Goal: Transaction & Acquisition: Purchase product/service

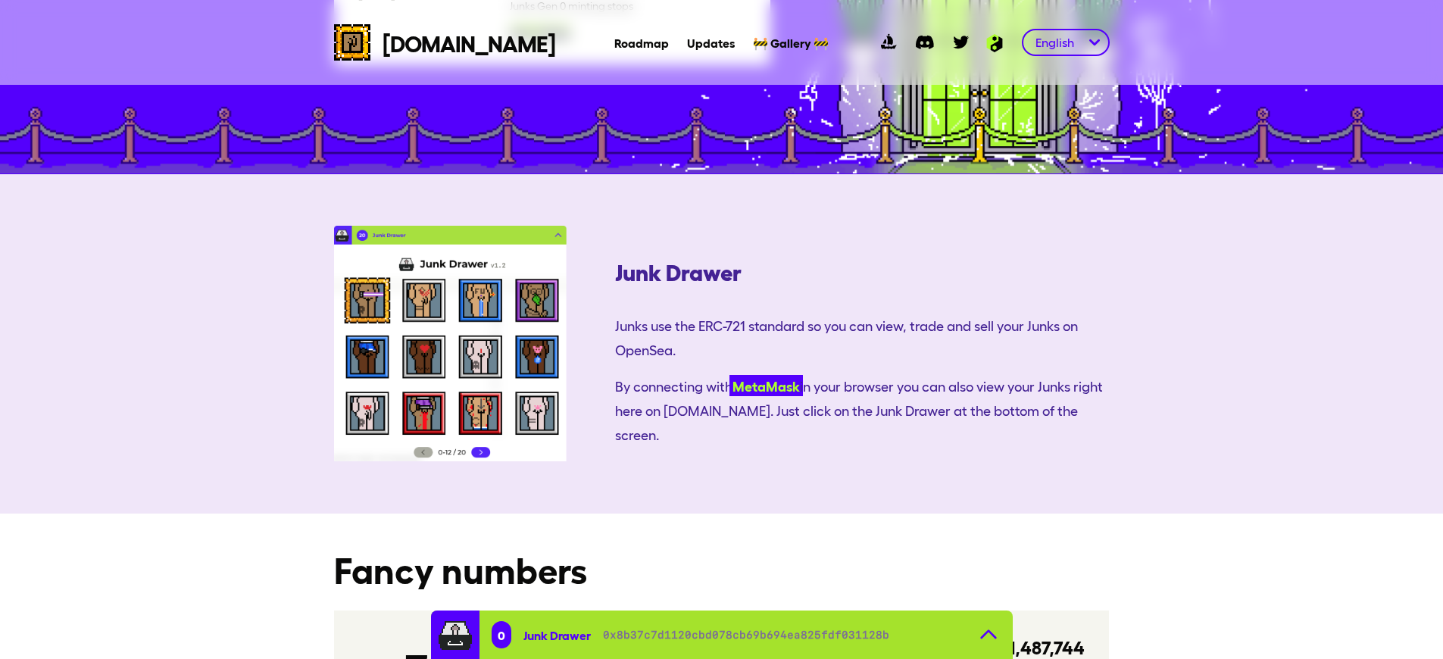
click at [730, 375] on link "MetaMask" at bounding box center [766, 385] width 73 height 21
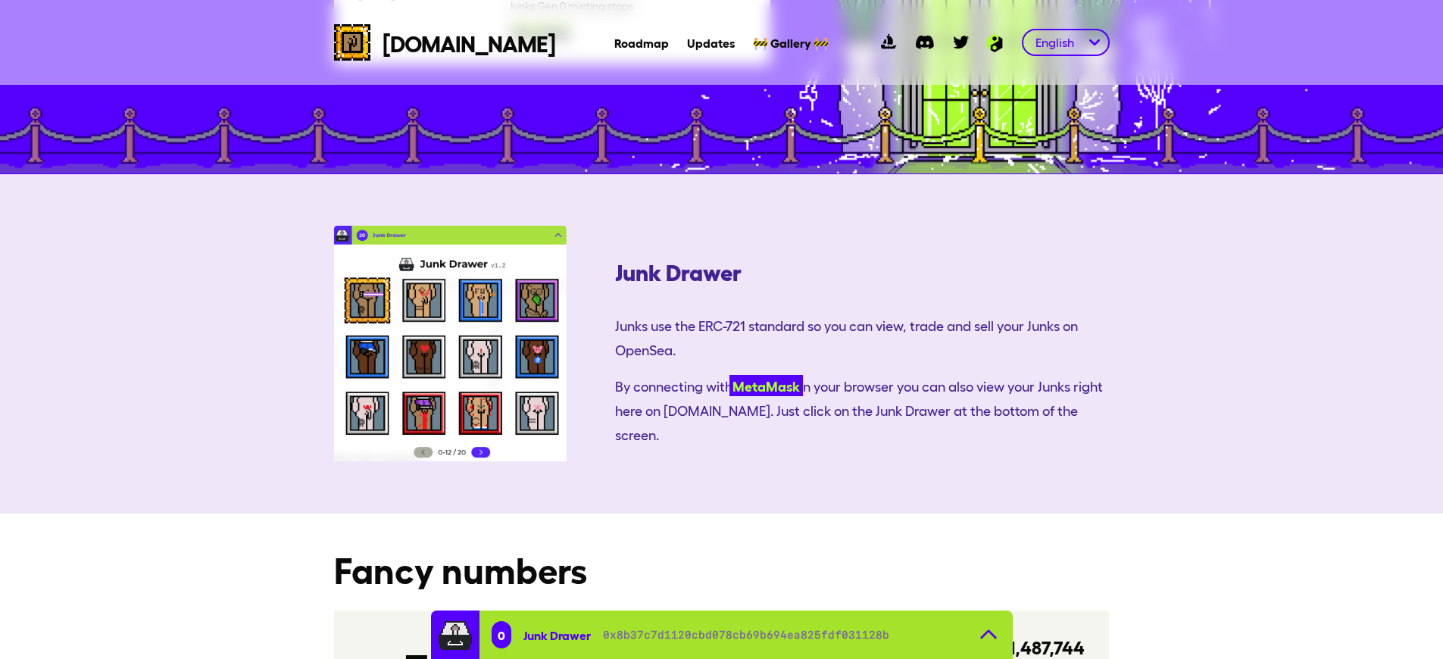
click at [730, 375] on link "MetaMask" at bounding box center [766, 385] width 73 height 21
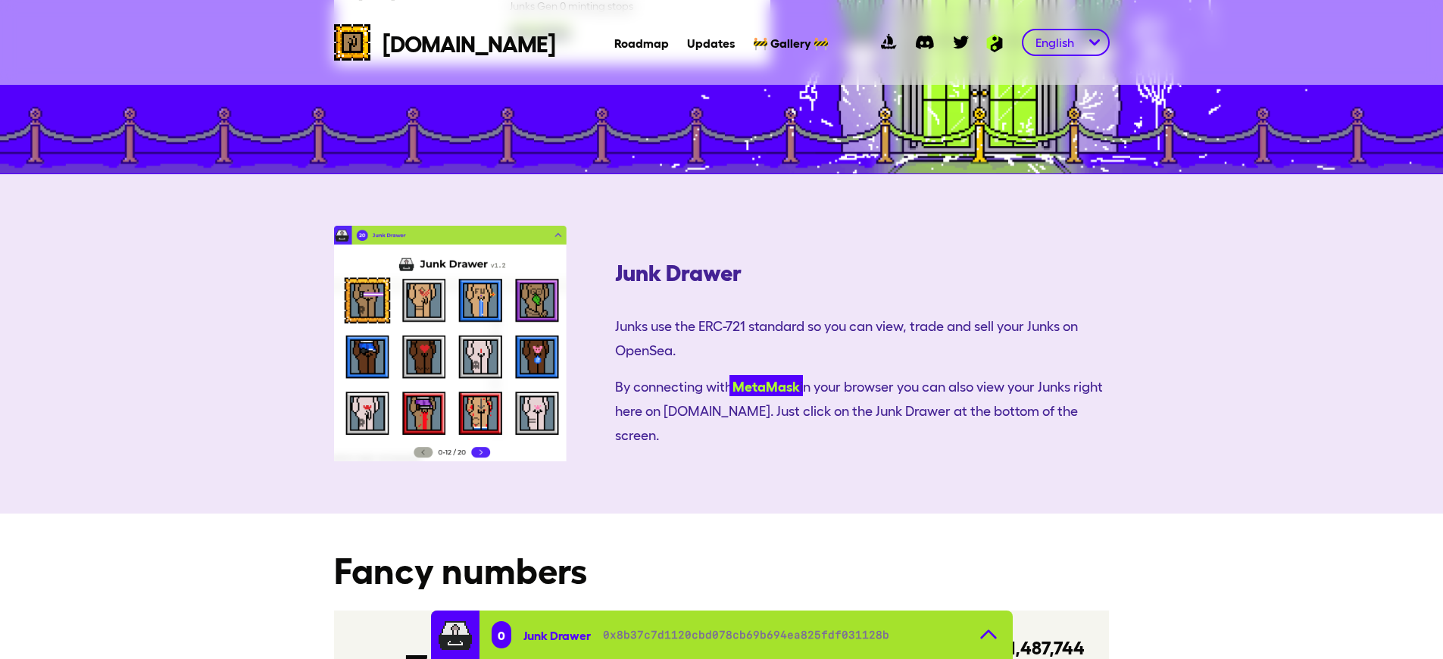
click at [730, 375] on link "MetaMask" at bounding box center [766, 385] width 73 height 21
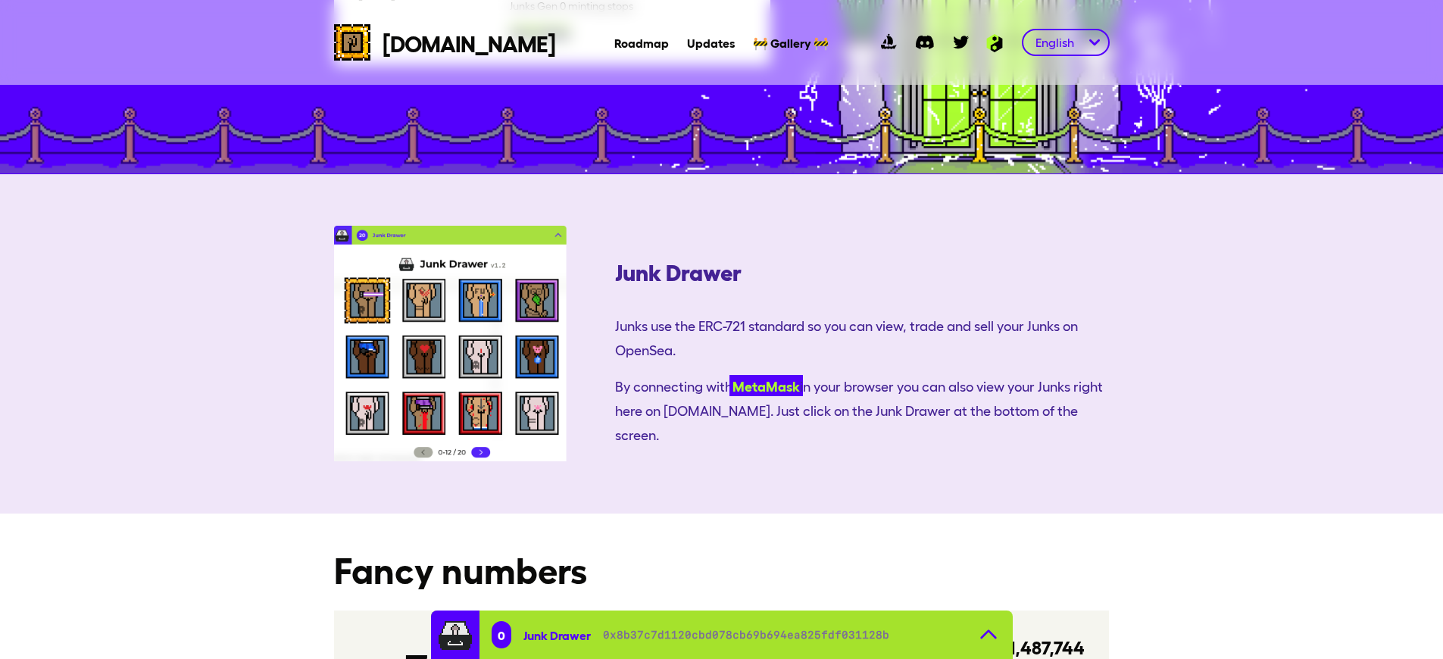
click at [730, 375] on link "MetaMask" at bounding box center [766, 385] width 73 height 21
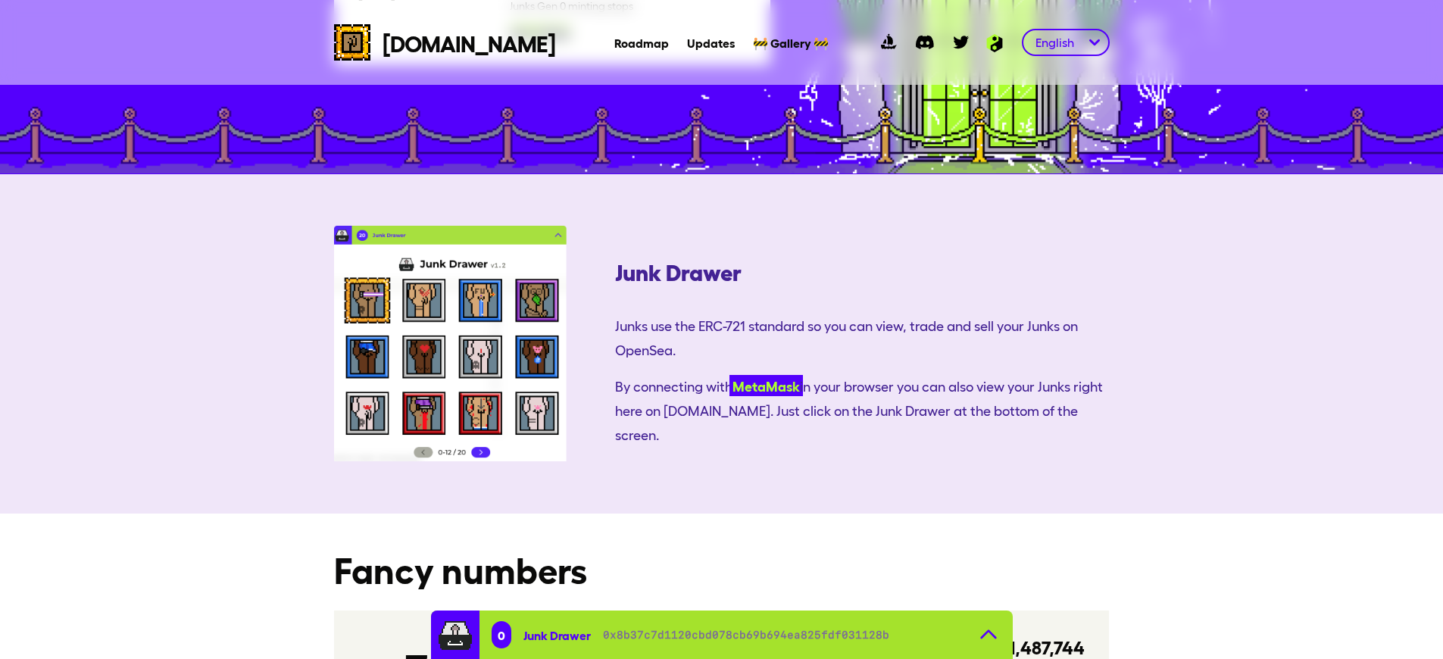
click at [730, 375] on link "MetaMask" at bounding box center [766, 385] width 73 height 21
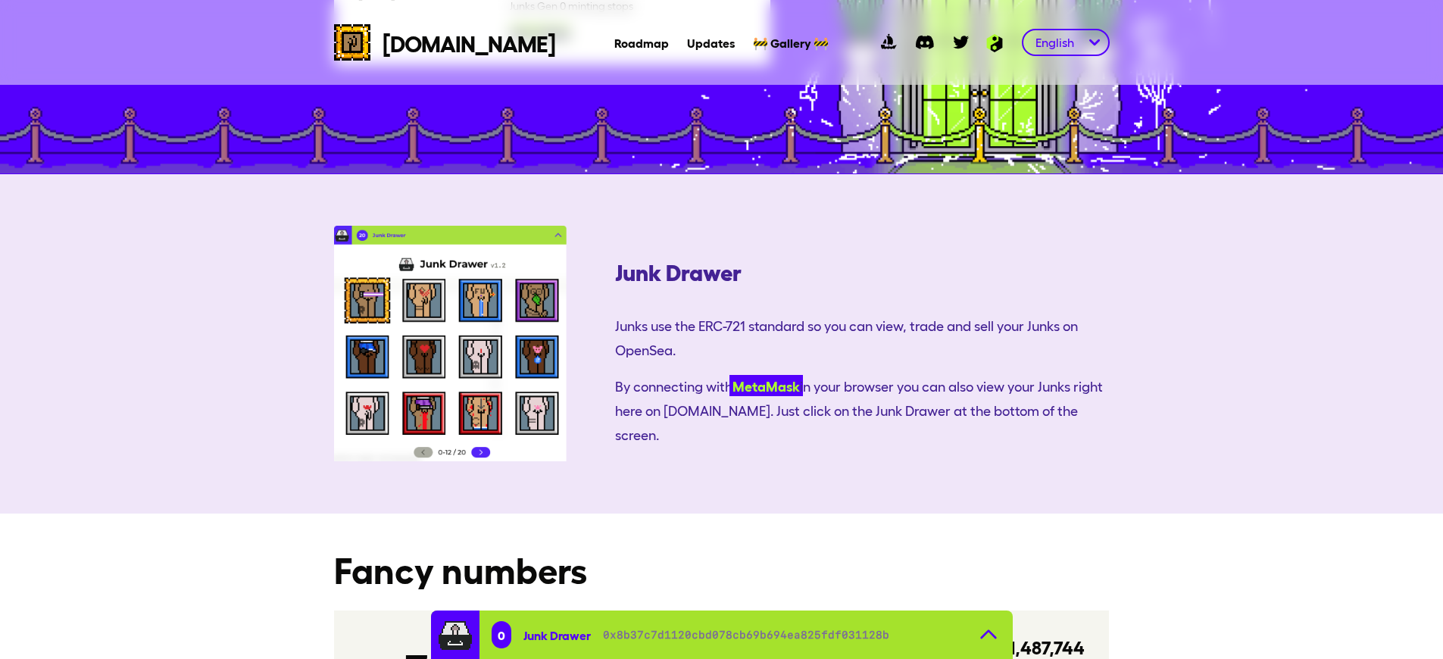
click at [730, 375] on link "MetaMask" at bounding box center [766, 385] width 73 height 21
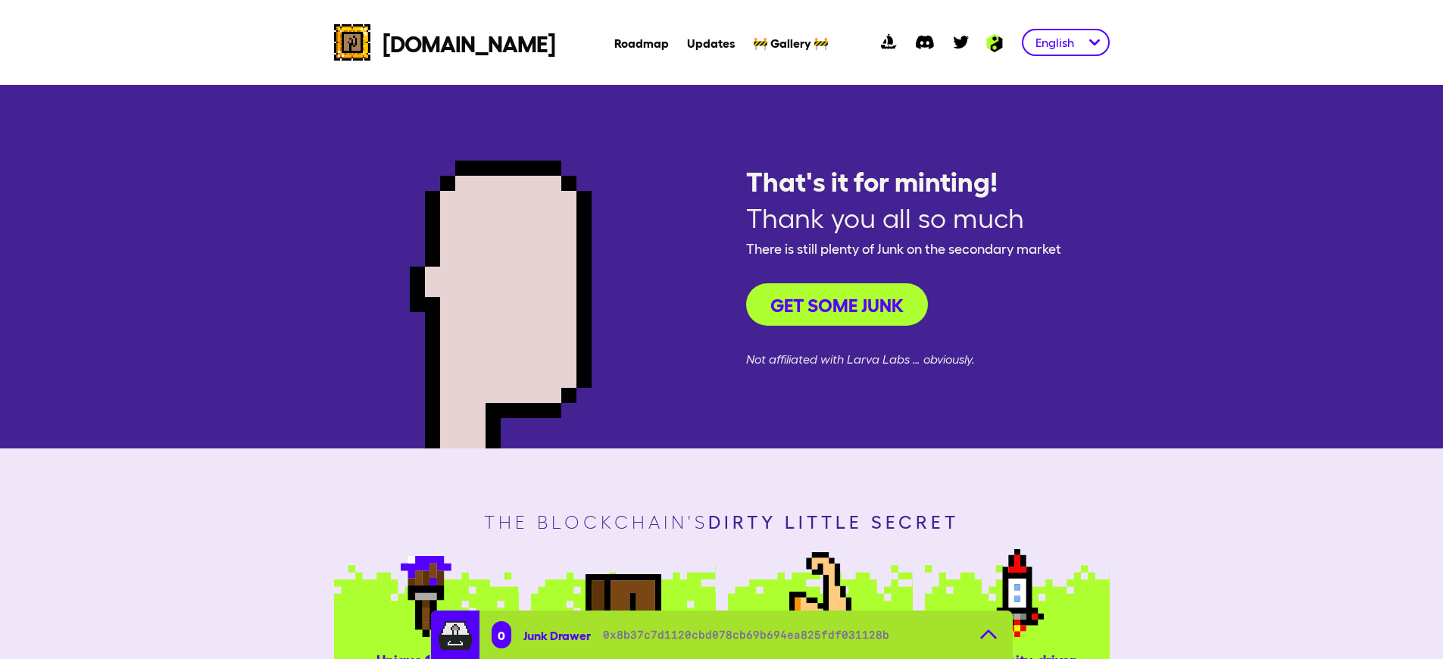
scroll to position [2000, 0]
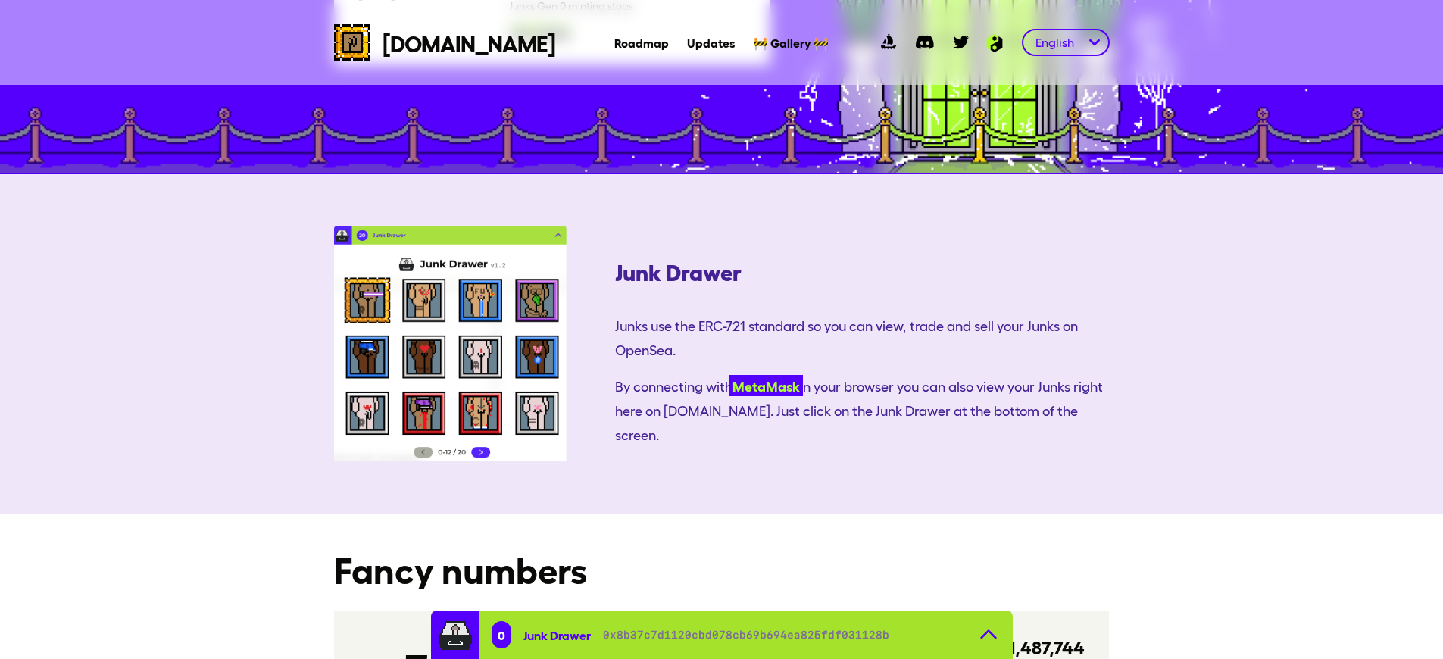
click at [730, 375] on link "MetaMask" at bounding box center [766, 385] width 73 height 21
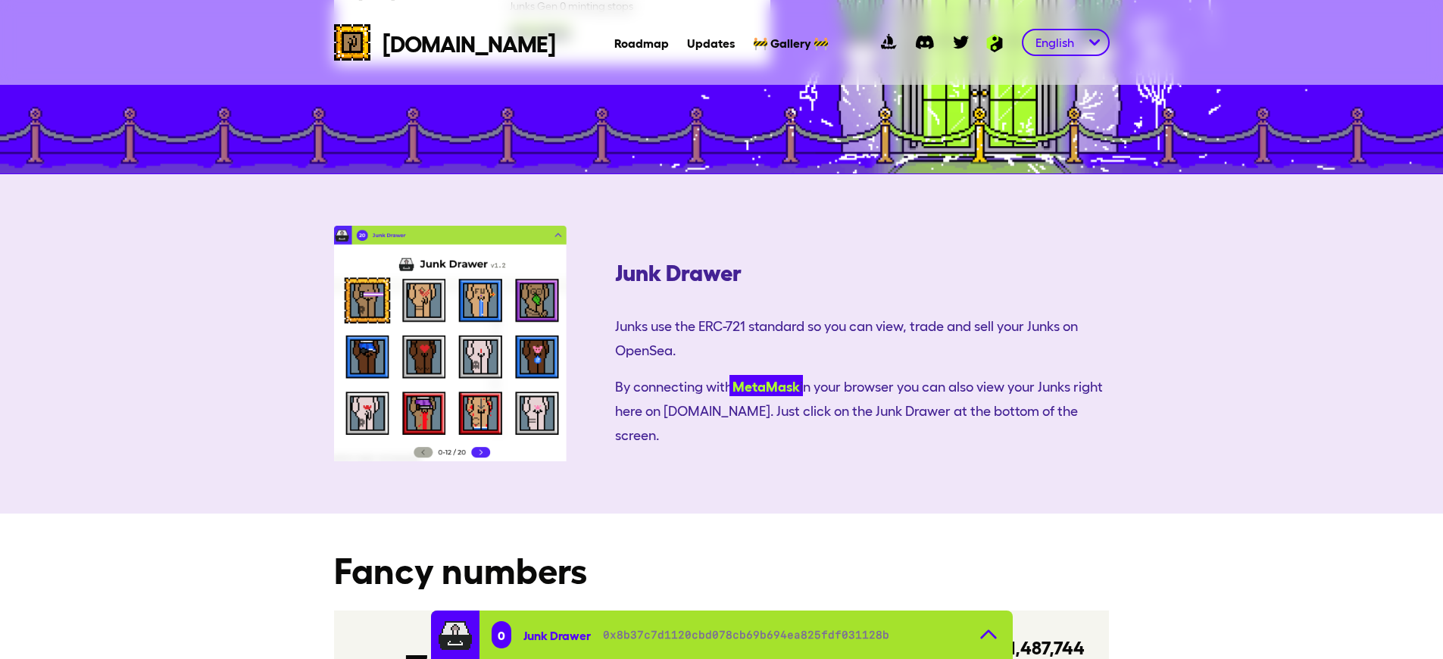
click at [730, 375] on link "MetaMask" at bounding box center [766, 385] width 73 height 21
